Goal: Check status: Check status

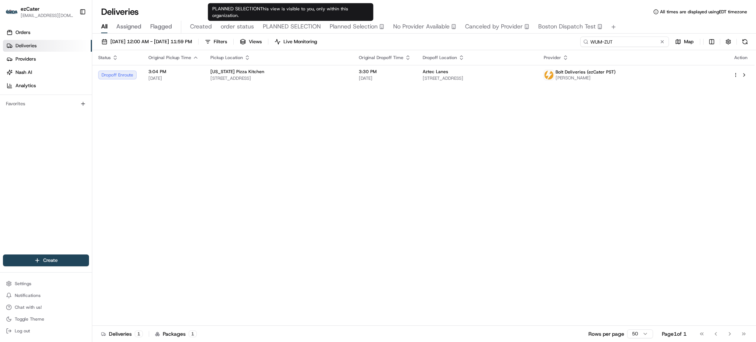
click at [625, 45] on input "WUM-ZUT" at bounding box center [624, 42] width 89 height 10
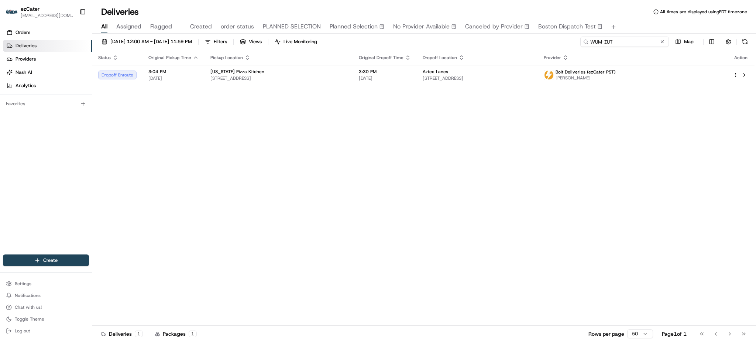
paste input "MPPKC9"
click at [636, 27] on div "All Assigned Flagged Created order status PLANNED SELECTION Planned Selection N…" at bounding box center [424, 27] width 664 height 13
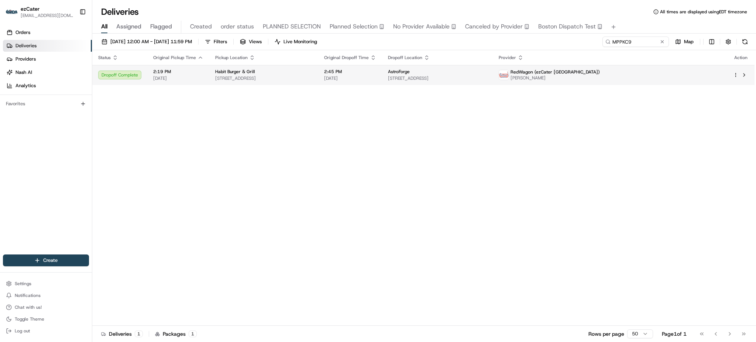
click at [382, 68] on td "2:45 PM [DATE]" at bounding box center [350, 75] width 64 height 20
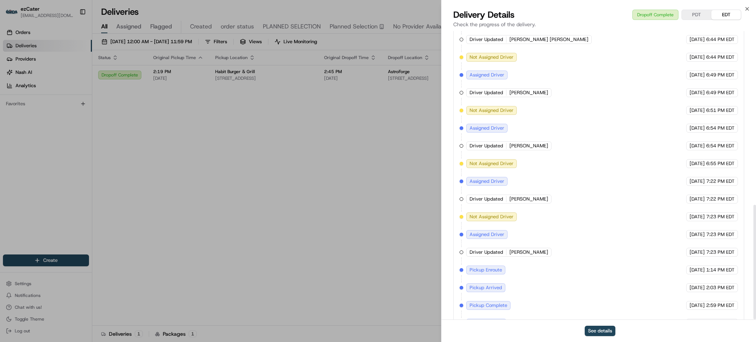
scroll to position [438, 0]
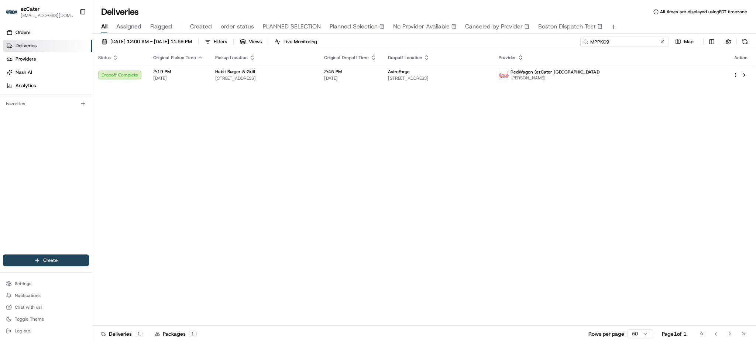
click at [638, 46] on input "MPPKC9" at bounding box center [624, 42] width 89 height 10
paste input "7G92RV"
type input "7G92RV"
click at [636, 31] on div "All Assigned Flagged Created order status PLANNED SELECTION Planned Selection N…" at bounding box center [424, 27] width 664 height 13
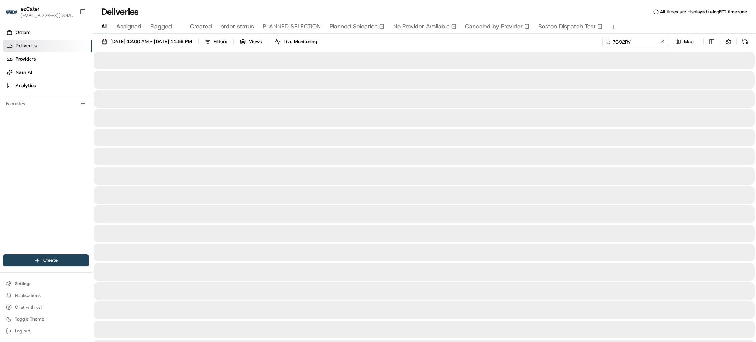
click at [558, 43] on div "[DATE] 12:00 AM - [DATE] 11:59 PM Filters Views Live Monitoring 7G92RV Map" at bounding box center [424, 44] width 664 height 14
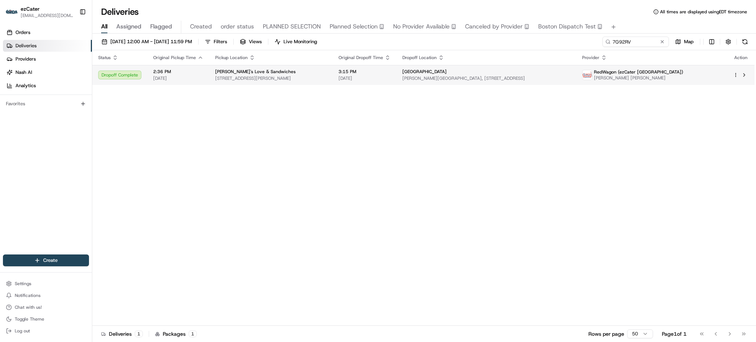
click at [428, 72] on span "[GEOGRAPHIC_DATA]" at bounding box center [424, 72] width 44 height 6
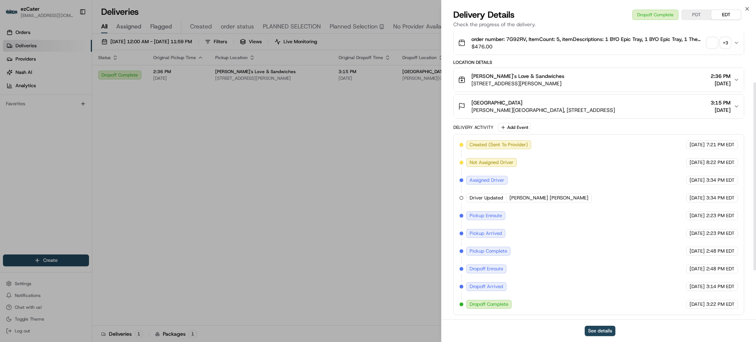
scroll to position [154, 0]
